Goal: Information Seeking & Learning: Understand process/instructions

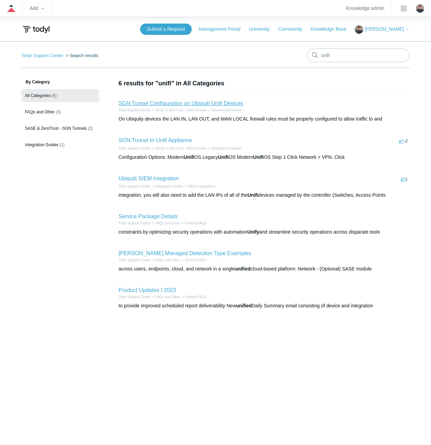
click at [191, 105] on link "SGN Tunnel Configuration on Ubiquiti Unifi Devices" at bounding box center [181, 103] width 125 height 6
click at [144, 139] on link "SGN Tunnel to Unifi Appliance" at bounding box center [155, 140] width 73 height 6
click at [134, 105] on link "SGN Tunnel Configuration on Ubiquiti Unifi Devices" at bounding box center [181, 103] width 125 height 6
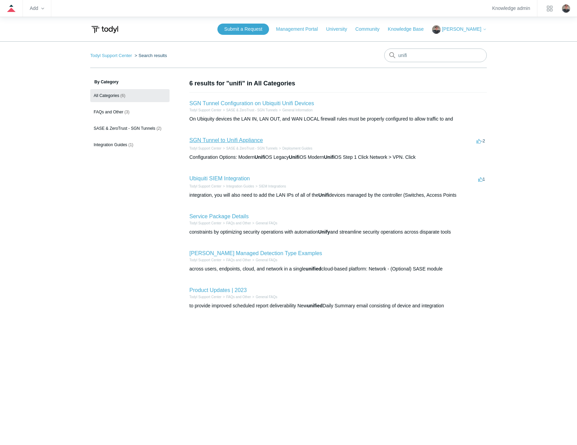
click at [208, 142] on link "SGN Tunnel to Unifi Appliance" at bounding box center [225, 140] width 73 height 6
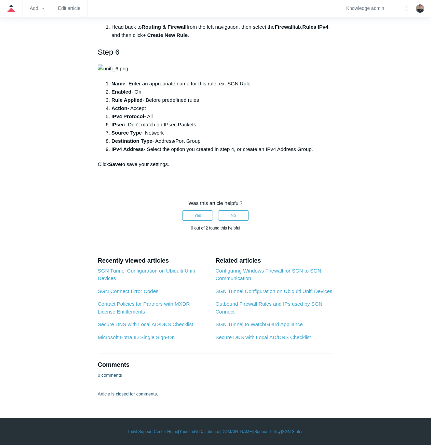
scroll to position [2256, 0]
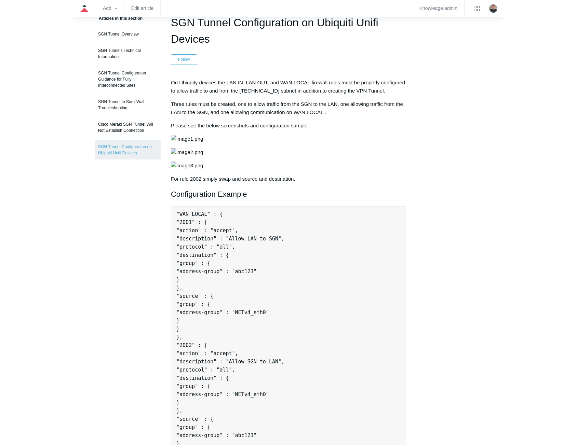
scroll to position [68, 0]
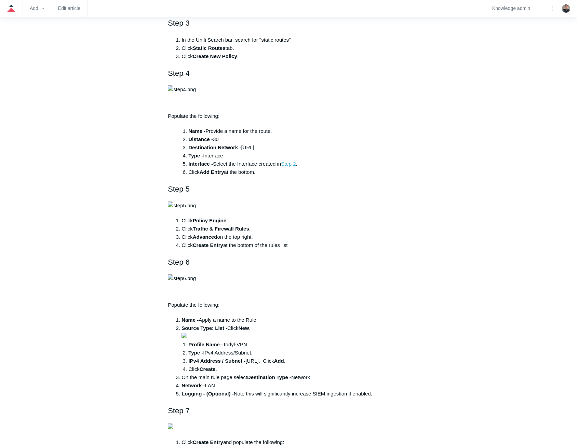
scroll to position [581, 0]
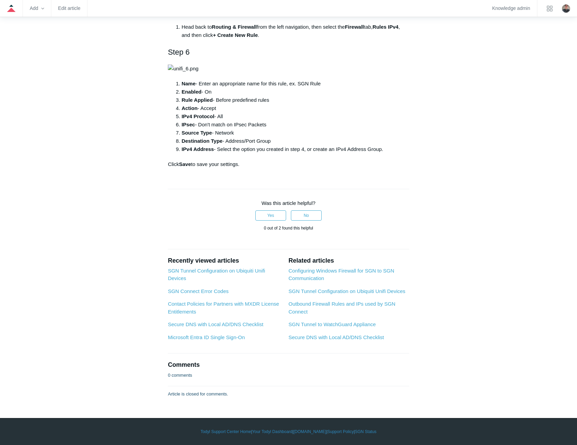
scroll to position [1948, 0]
